Goal: Check status: Check status

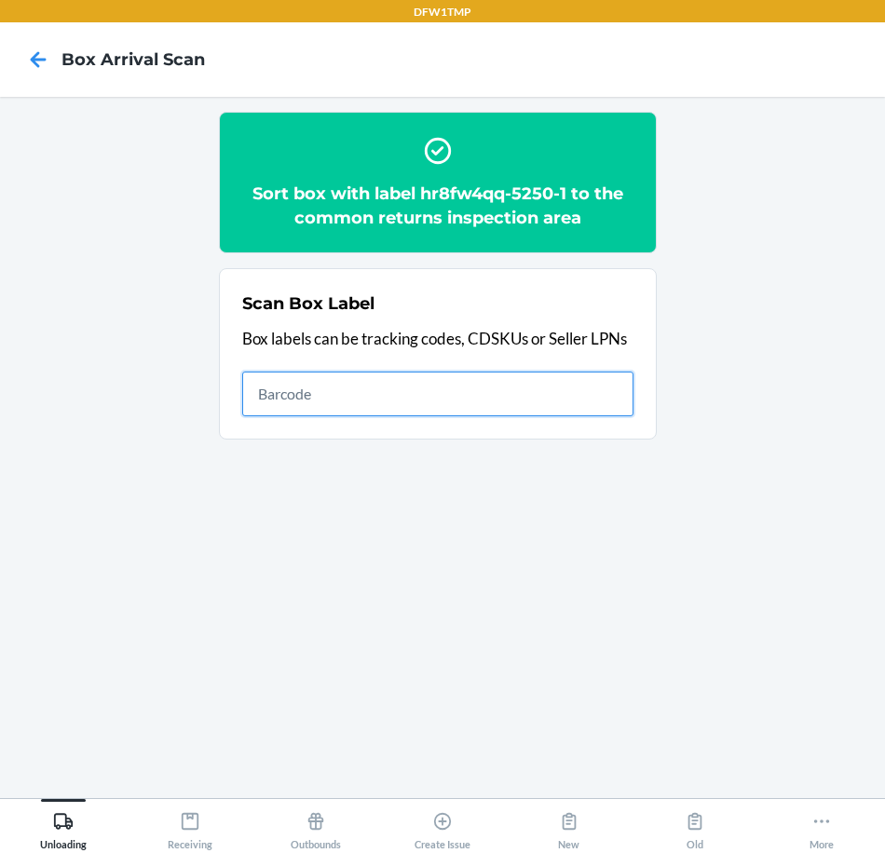
click at [383, 400] on input "text" at bounding box center [437, 394] width 391 height 45
type input "d10016549859223"
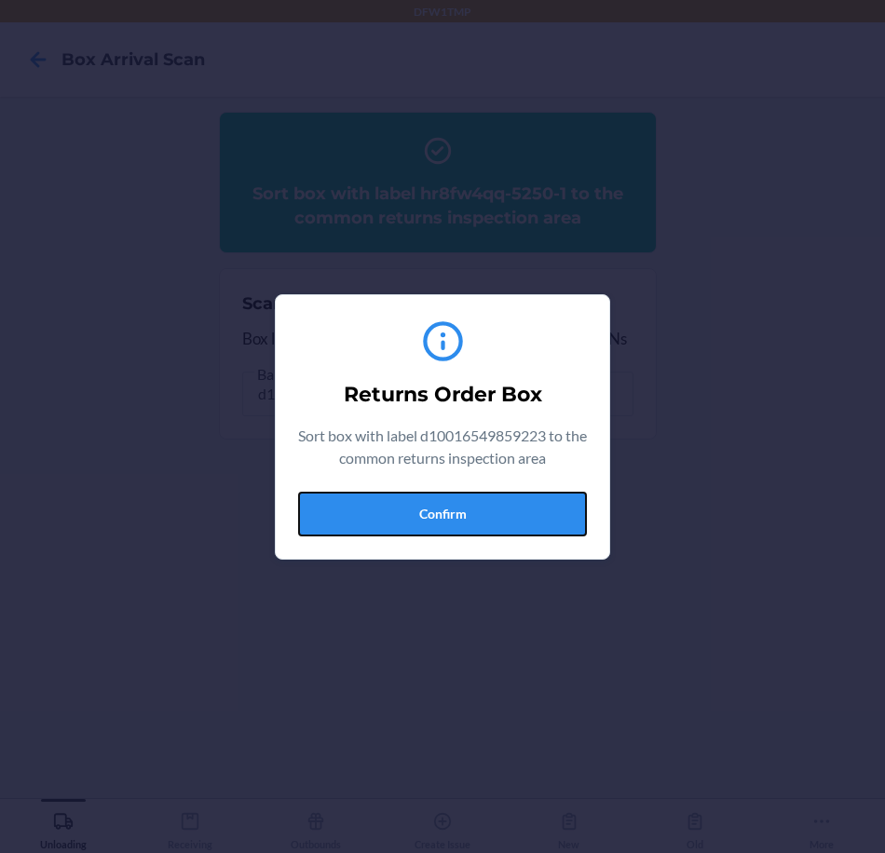
drag, startPoint x: 414, startPoint y: 511, endPoint x: 394, endPoint y: 516, distance: 20.1
click at [412, 511] on button "Confirm" at bounding box center [442, 514] width 289 height 45
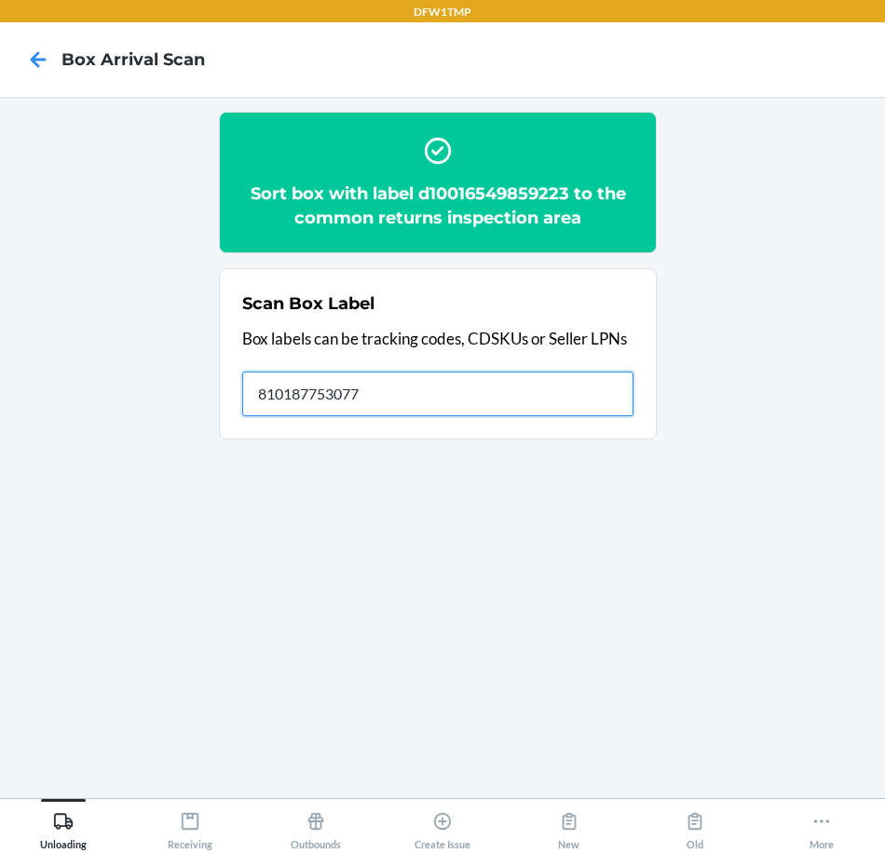
type input "810187753077"
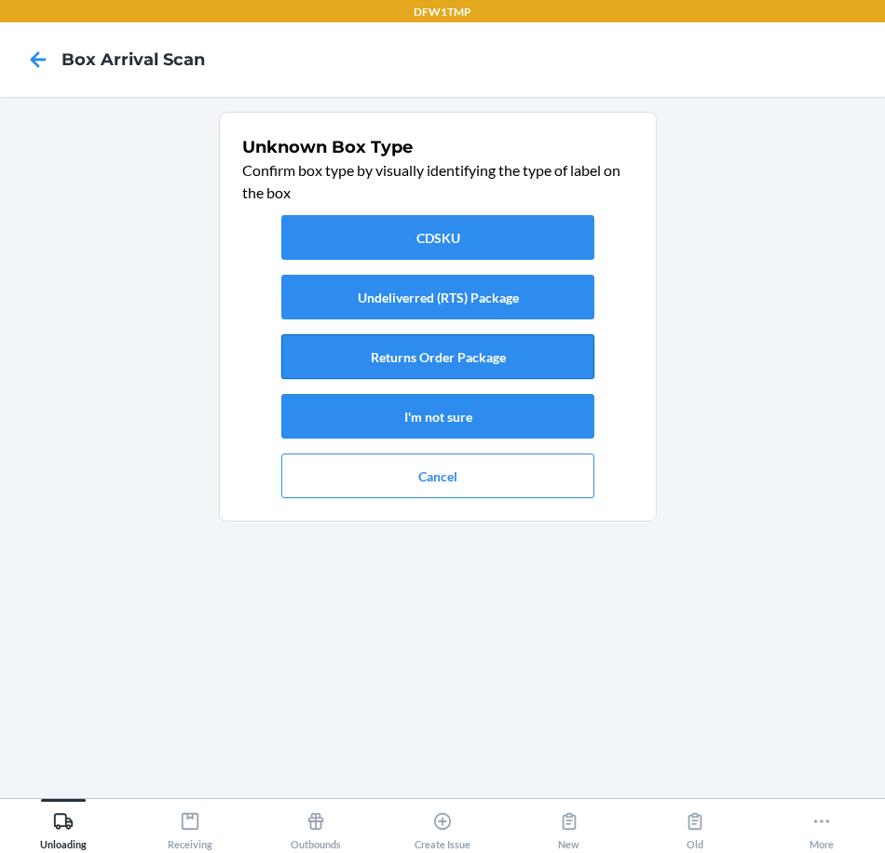
click at [510, 359] on button "Returns Order Package" at bounding box center [437, 356] width 313 height 45
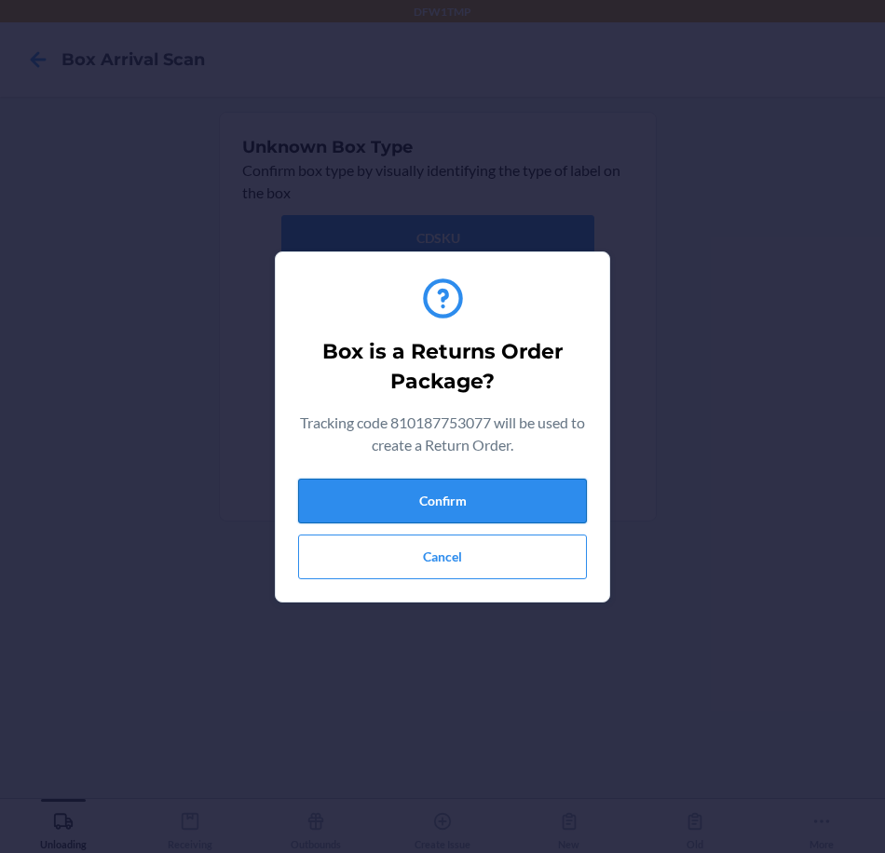
click at [425, 506] on button "Confirm" at bounding box center [442, 501] width 289 height 45
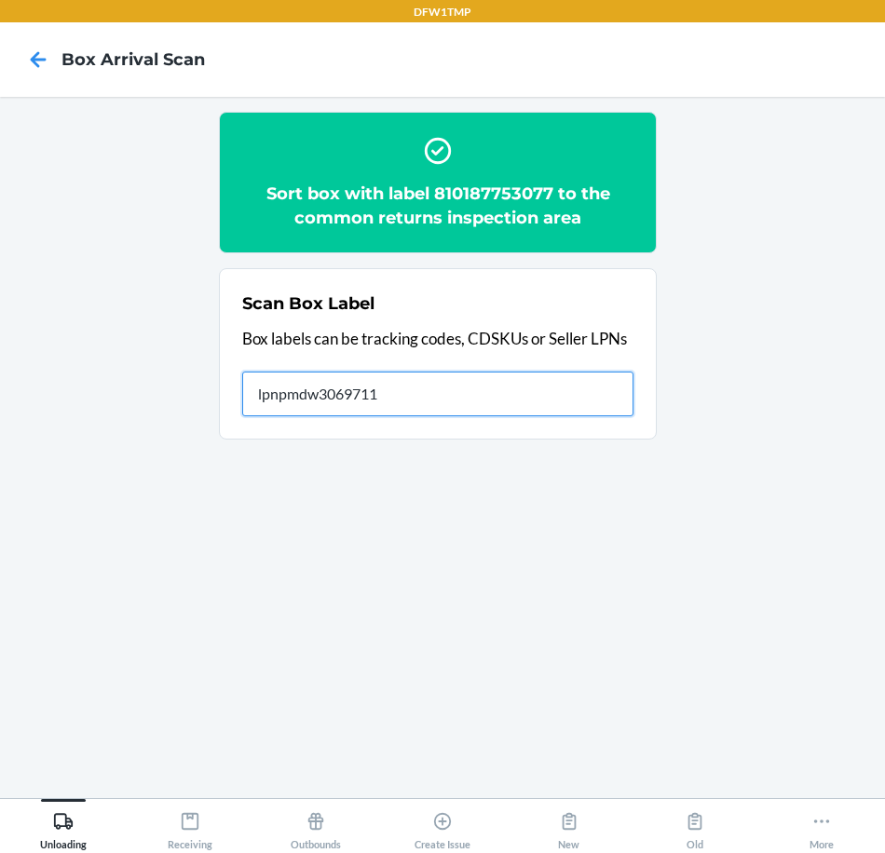
type input "lpnpmdw3069711"
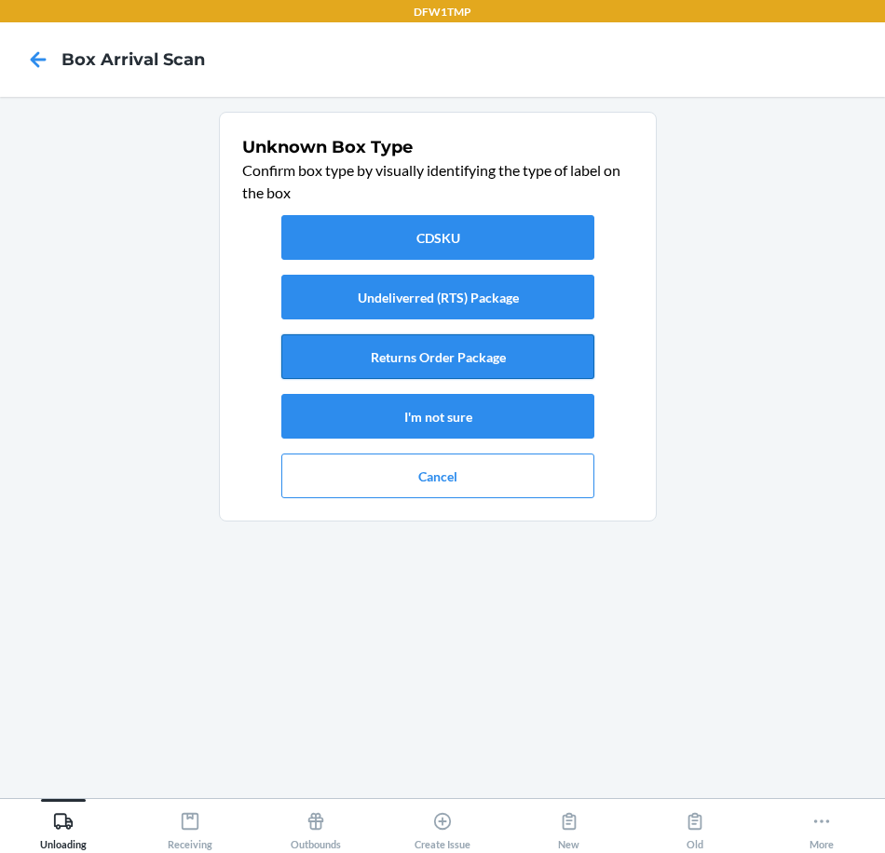
click at [525, 353] on button "Returns Order Package" at bounding box center [437, 356] width 313 height 45
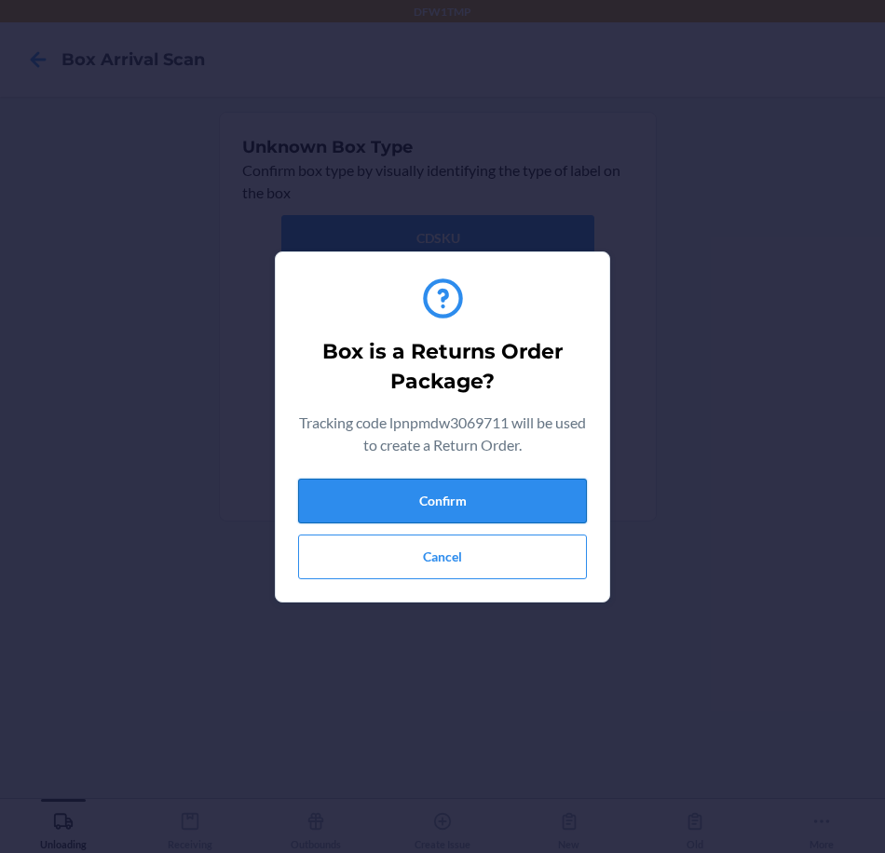
click at [499, 504] on button "Confirm" at bounding box center [442, 501] width 289 height 45
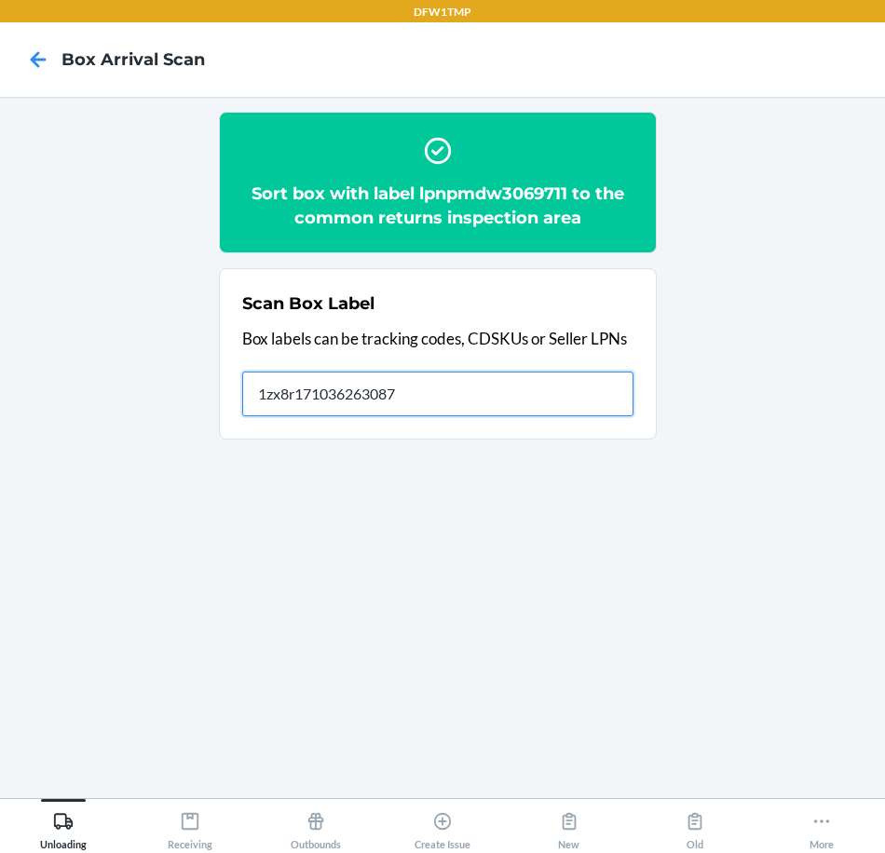
type input "1zx8r1710362630878"
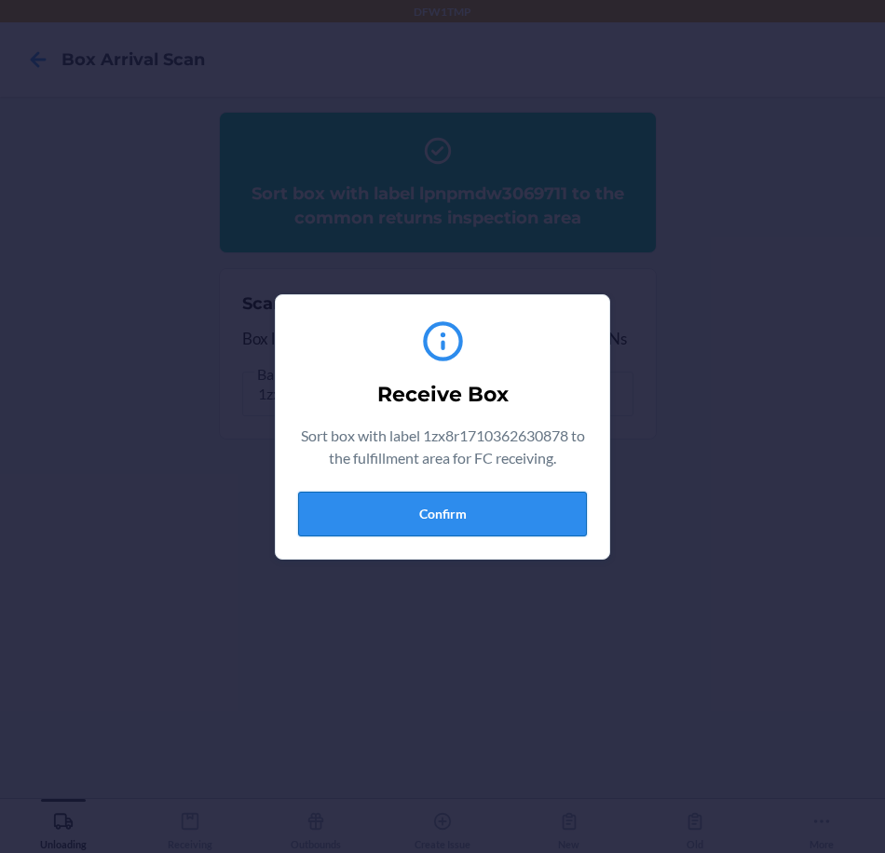
click at [479, 505] on button "Confirm" at bounding box center [442, 514] width 289 height 45
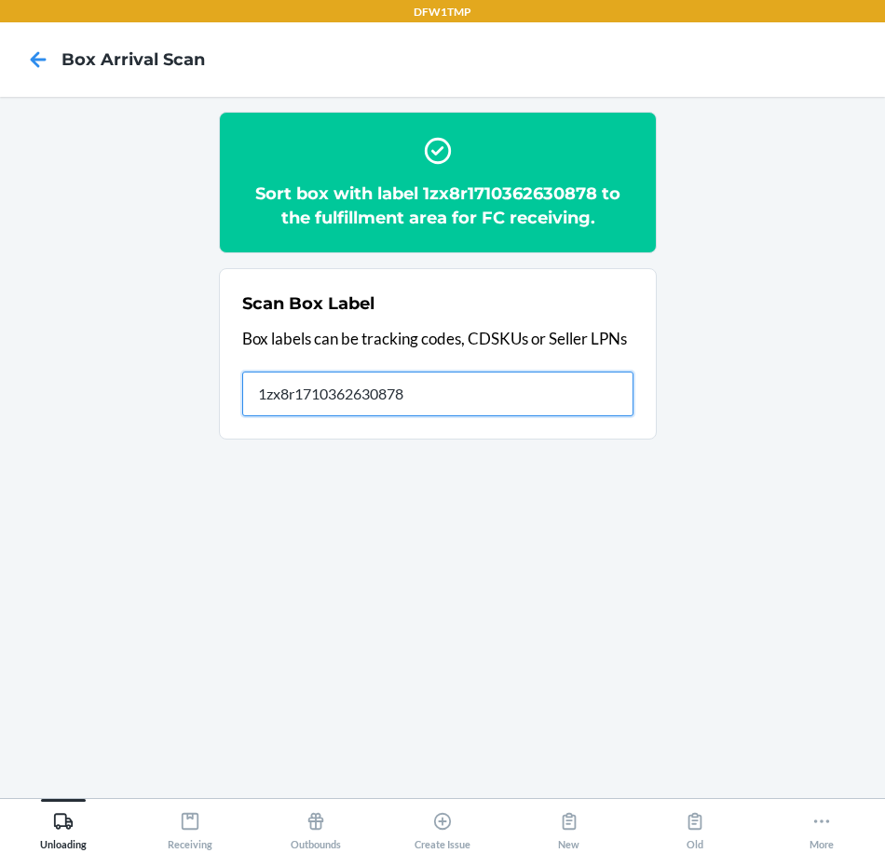
type input "1zx8r1710362630878"
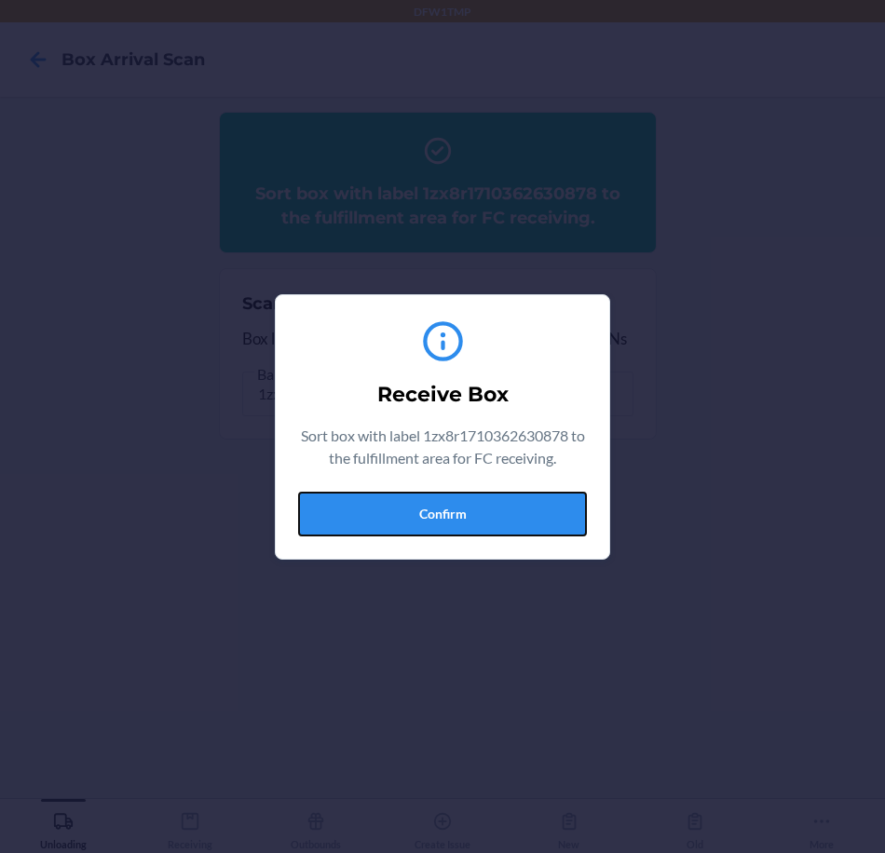
click at [430, 508] on button "Confirm" at bounding box center [442, 514] width 289 height 45
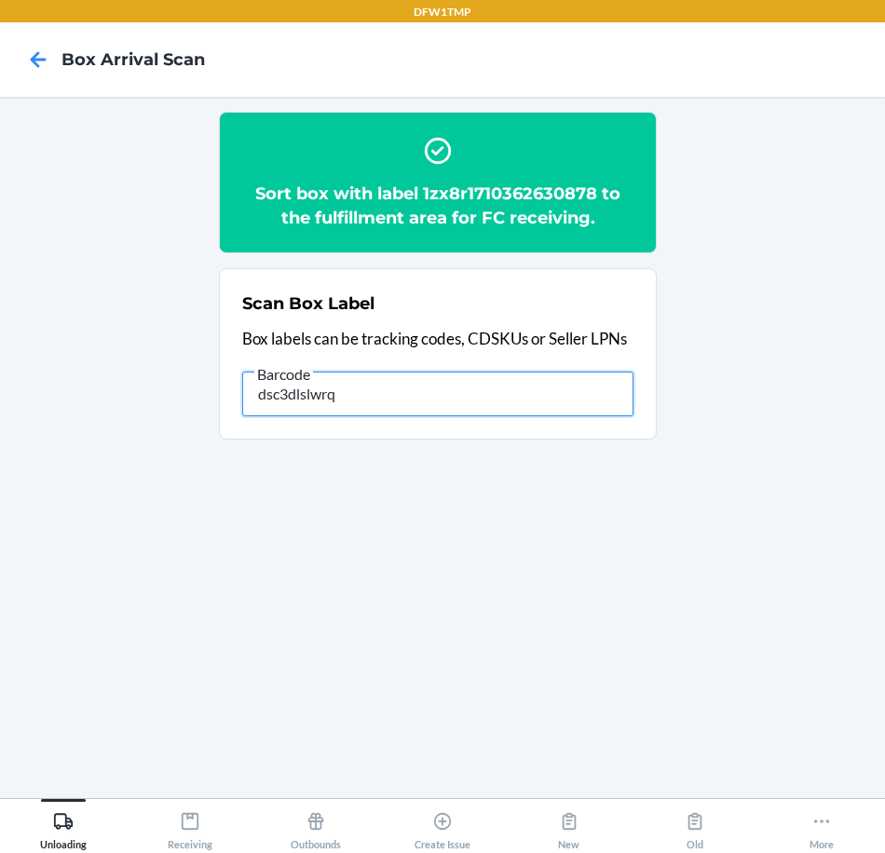
type input "dsc3dlslwrq"
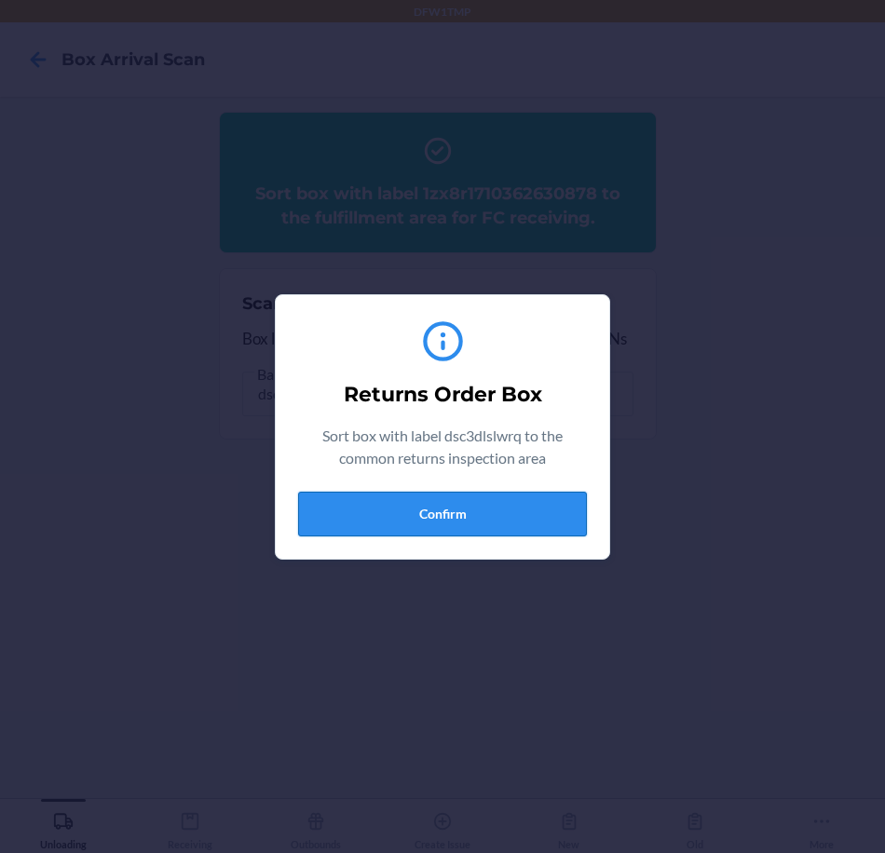
click at [471, 502] on button "Confirm" at bounding box center [442, 514] width 289 height 45
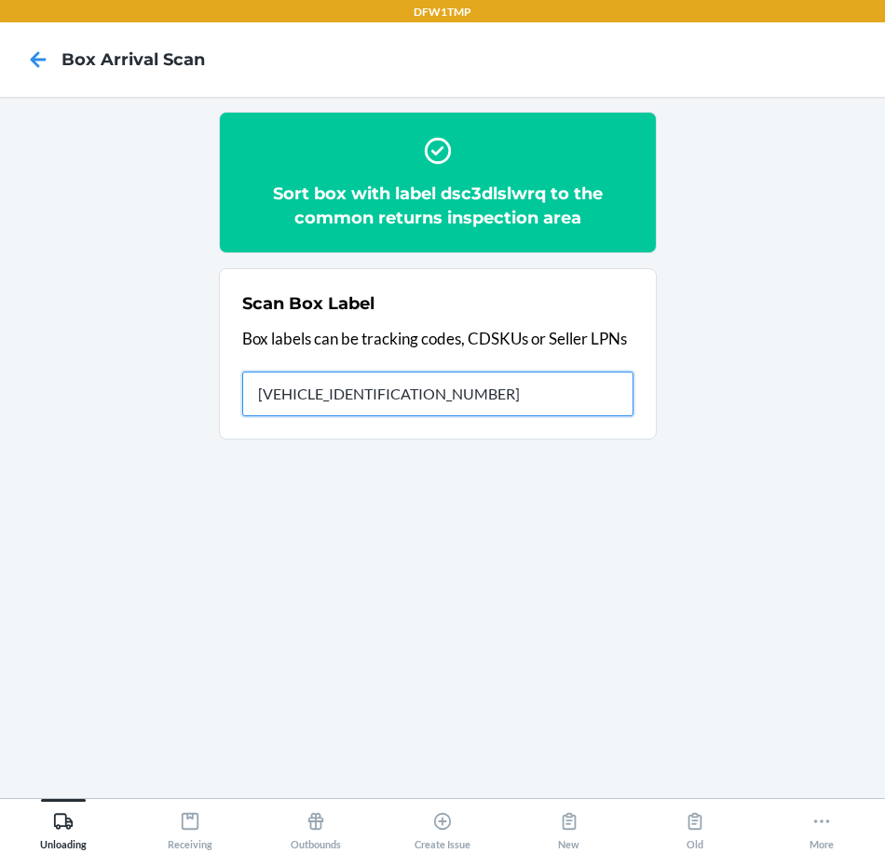
type input "[VEHICLE_IDENTIFICATION_NUMBER]"
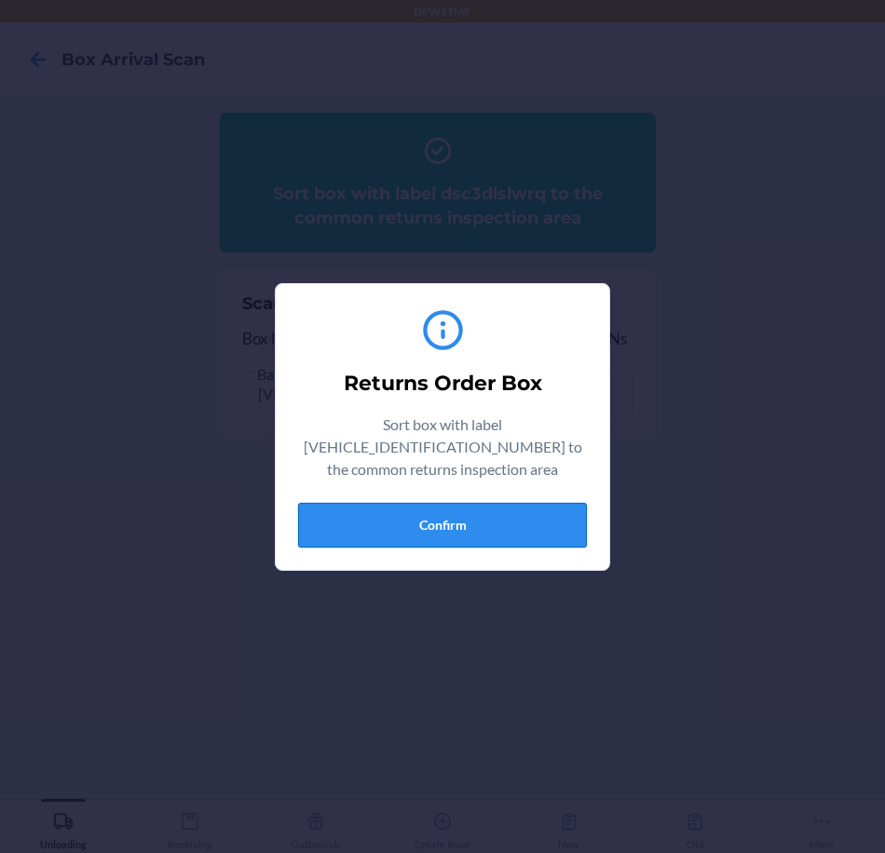
click at [472, 515] on button "Confirm" at bounding box center [442, 525] width 289 height 45
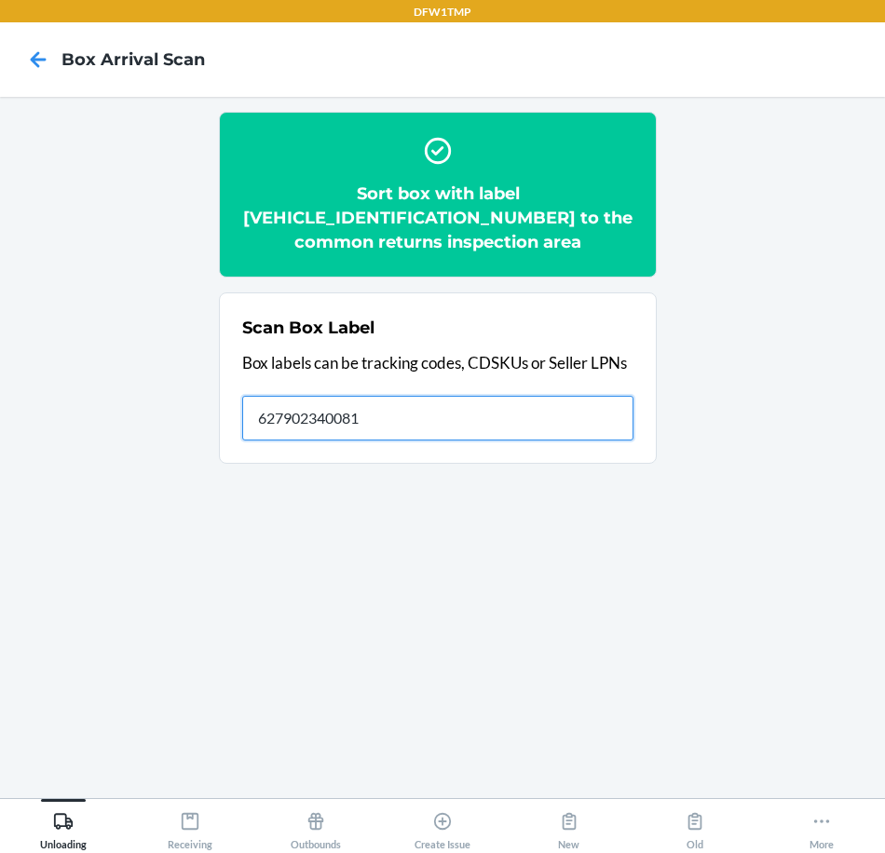
type input "627902340081"
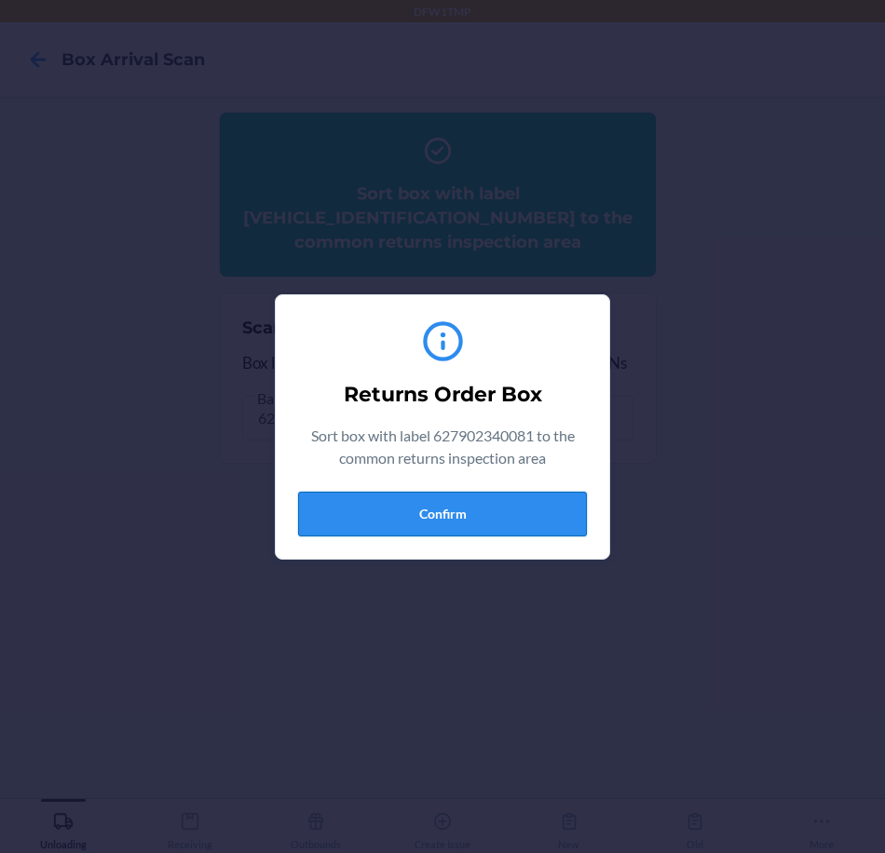
click at [492, 522] on button "Confirm" at bounding box center [442, 514] width 289 height 45
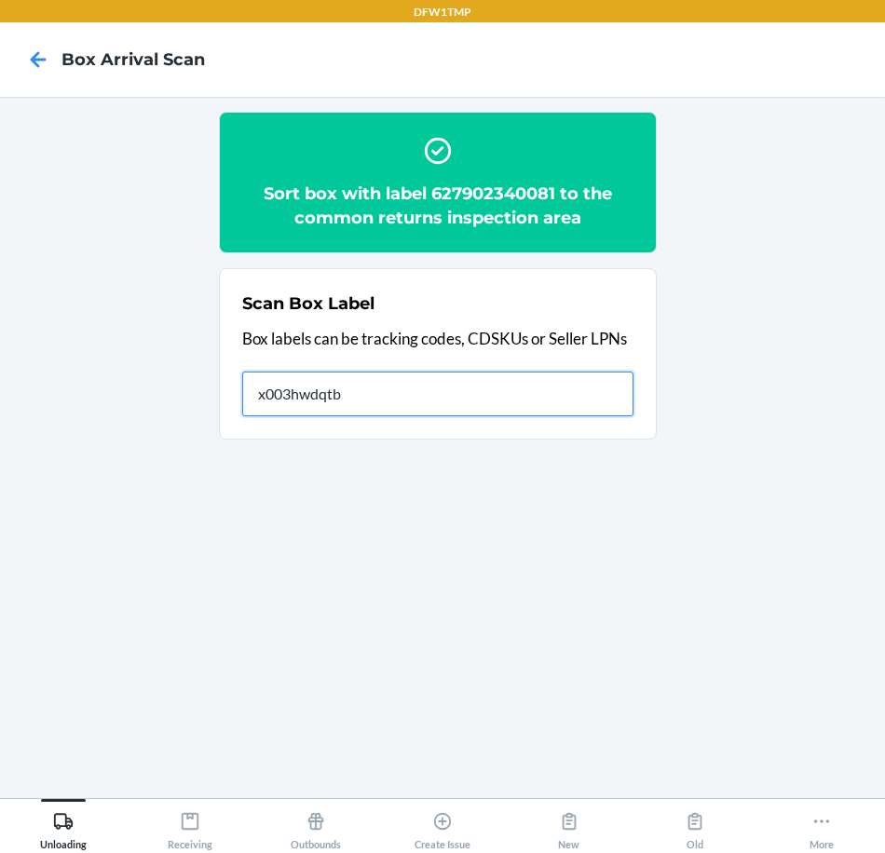
type input "x003hwdqtb"
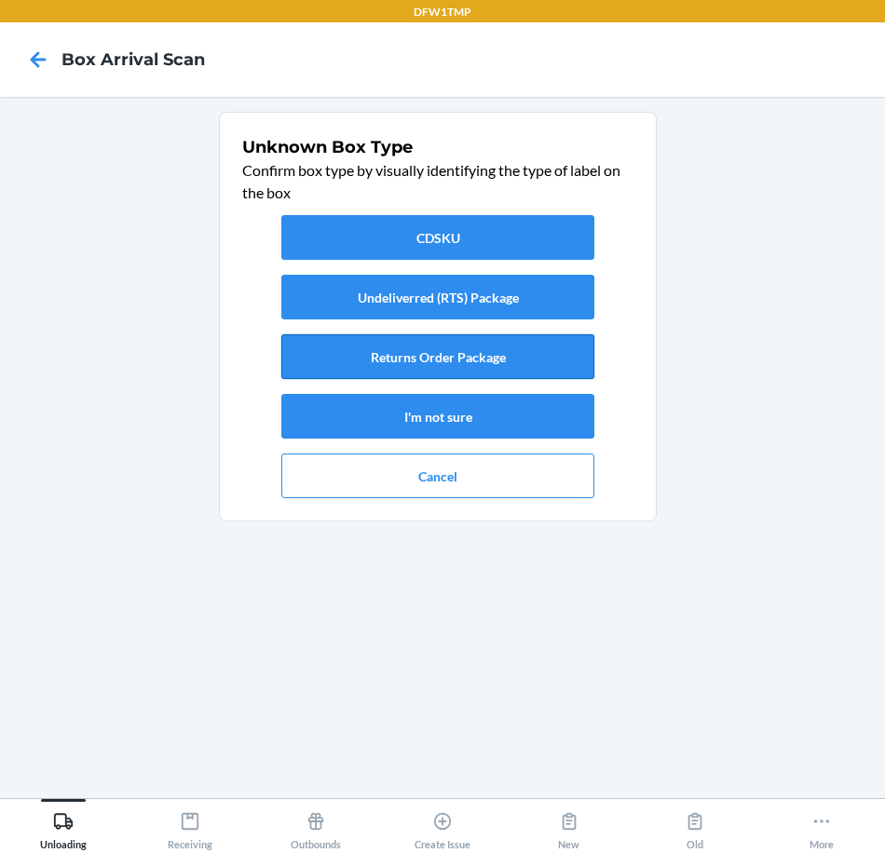
click at [500, 366] on button "Returns Order Package" at bounding box center [437, 356] width 313 height 45
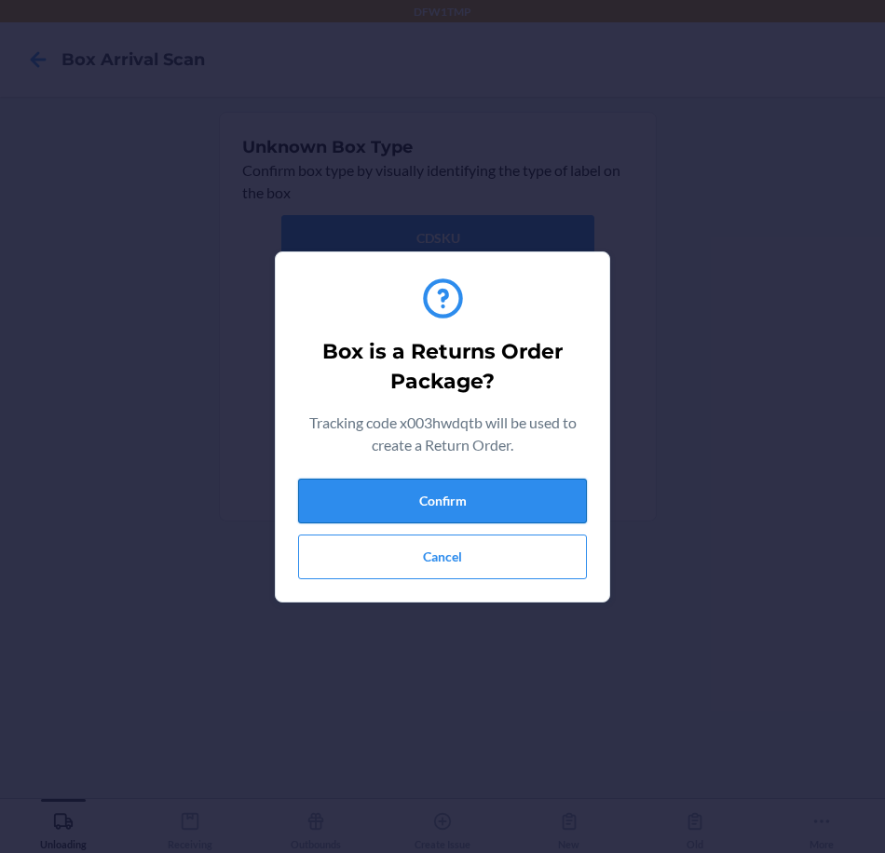
click at [488, 514] on button "Confirm" at bounding box center [442, 501] width 289 height 45
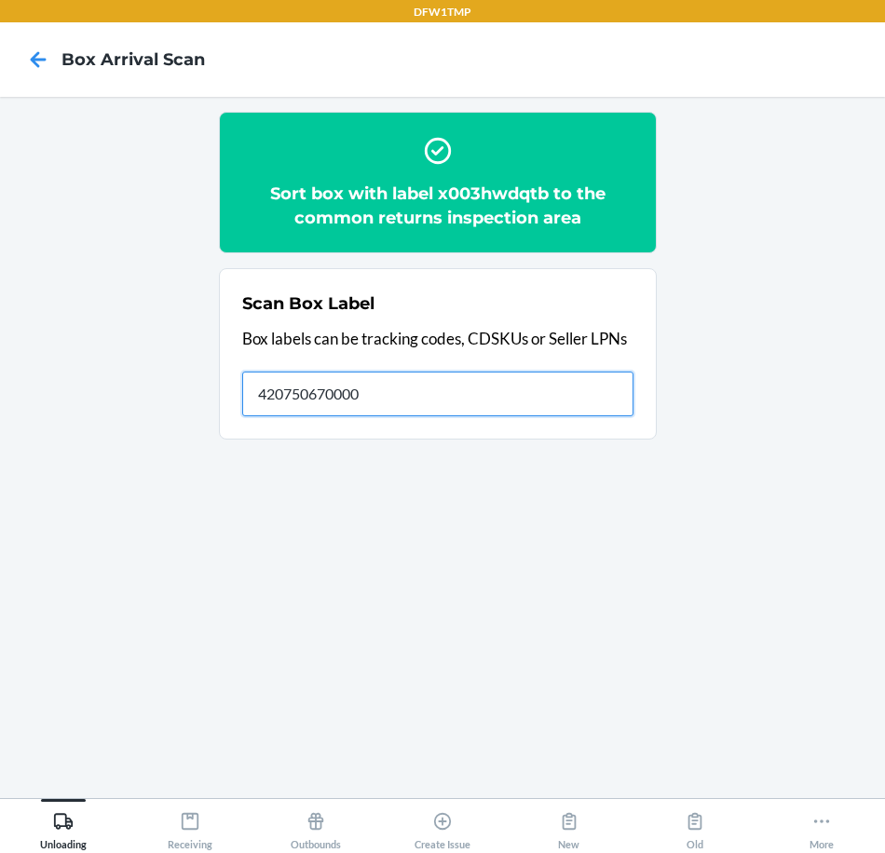
type input "420750670000"
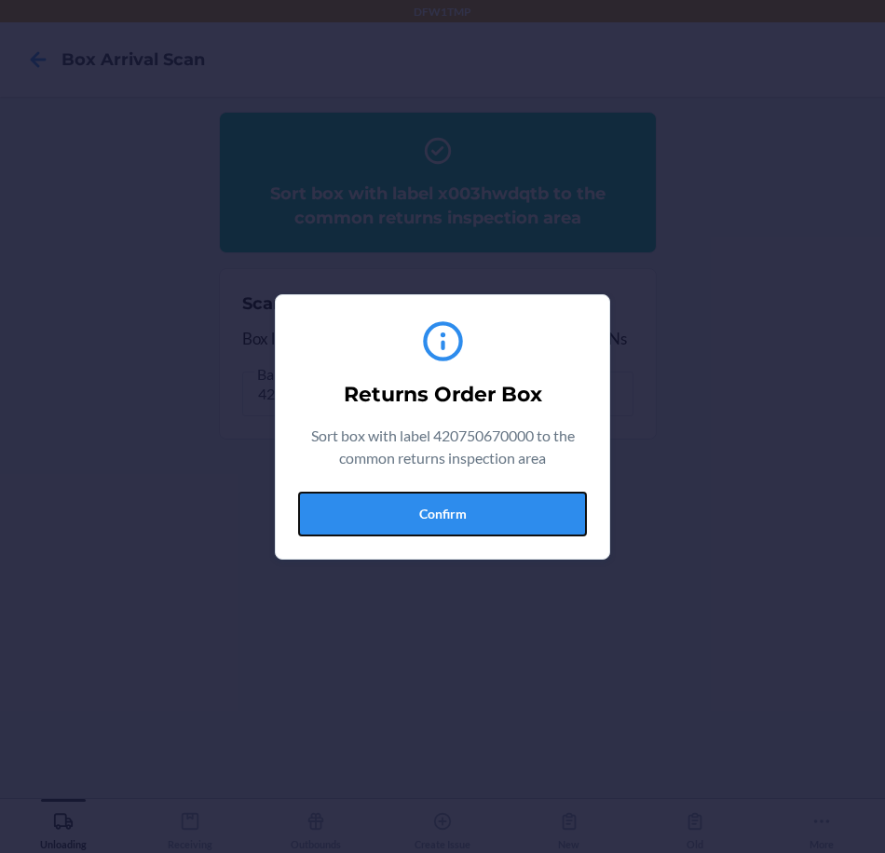
click at [466, 507] on button "Confirm" at bounding box center [442, 514] width 289 height 45
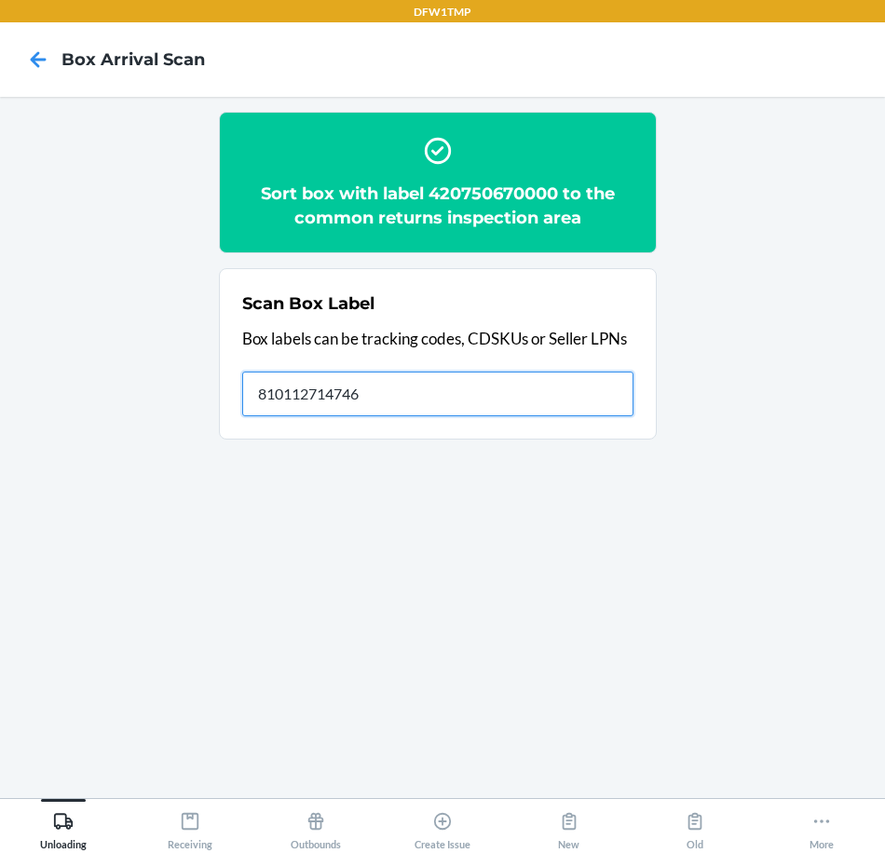
type input "810112714746"
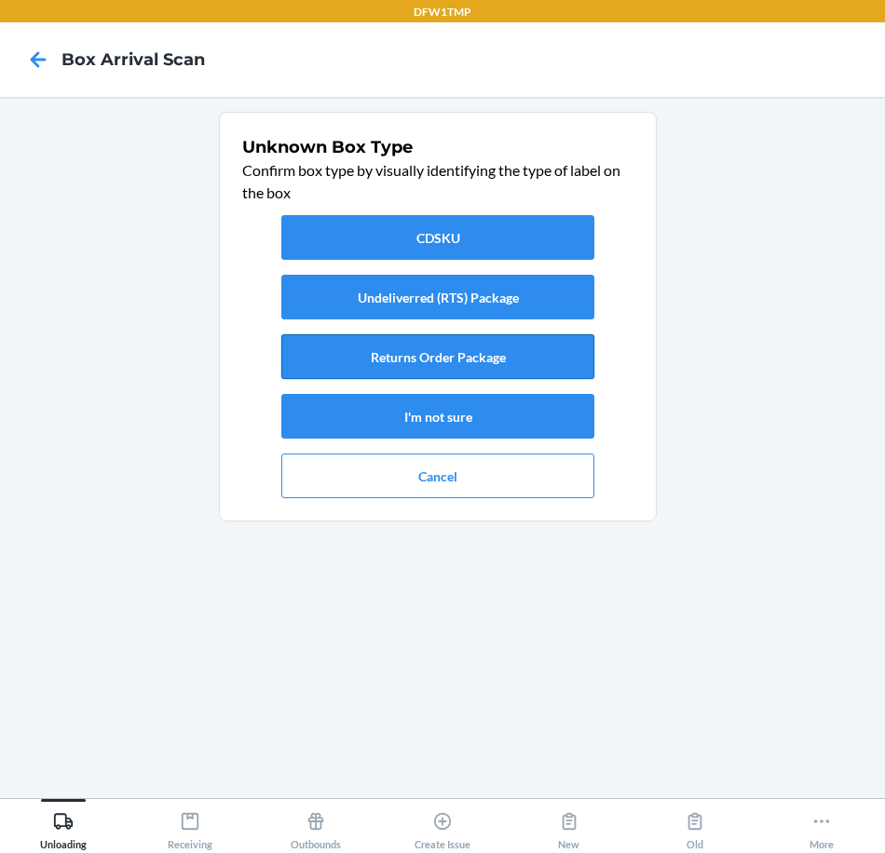
click at [494, 366] on button "Returns Order Package" at bounding box center [437, 356] width 313 height 45
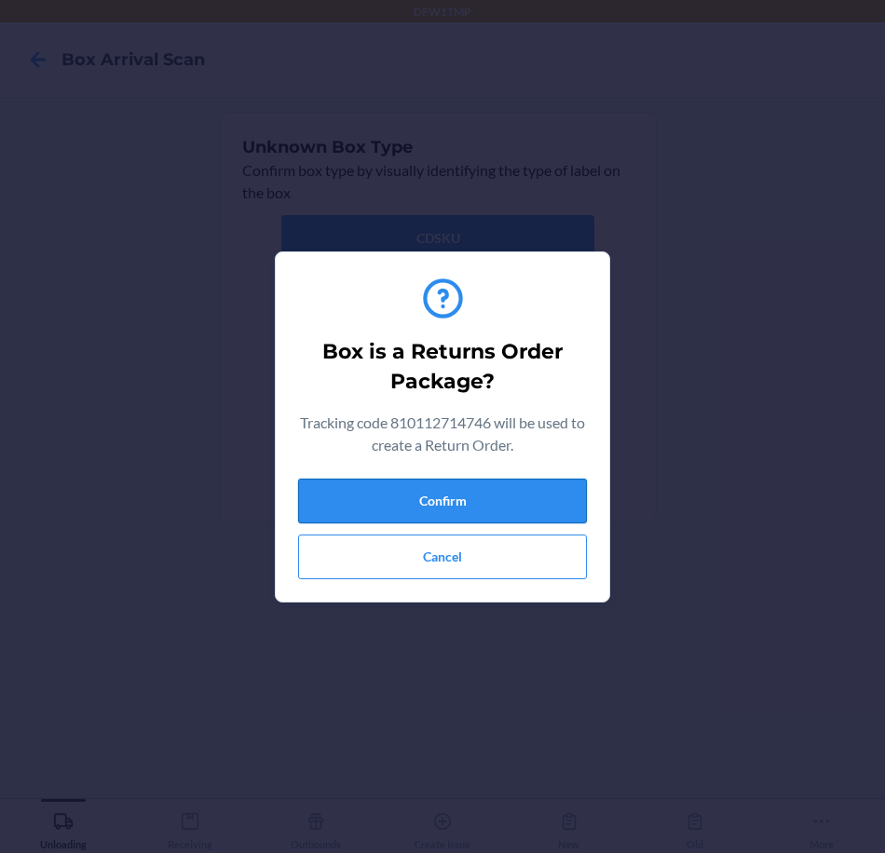
click at [355, 497] on button "Confirm" at bounding box center [442, 501] width 289 height 45
